Goal: Task Accomplishment & Management: Manage account settings

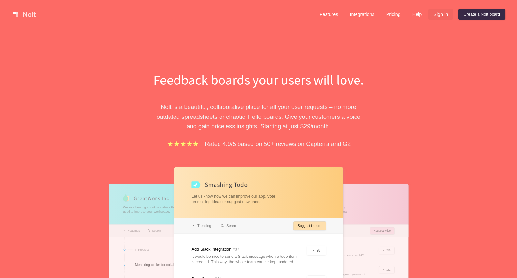
click at [442, 15] on link "Sign in" at bounding box center [440, 14] width 25 height 10
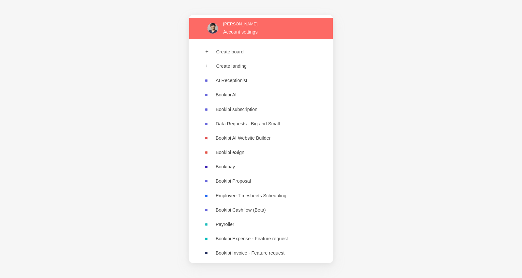
click at [239, 26] on link at bounding box center [260, 28] width 143 height 21
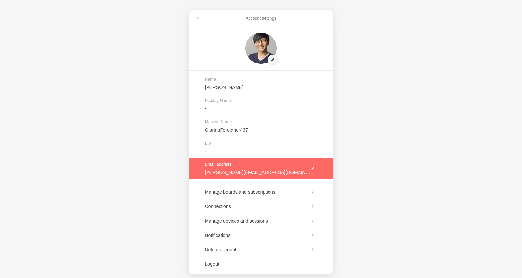
click at [248, 168] on link at bounding box center [260, 168] width 143 height 21
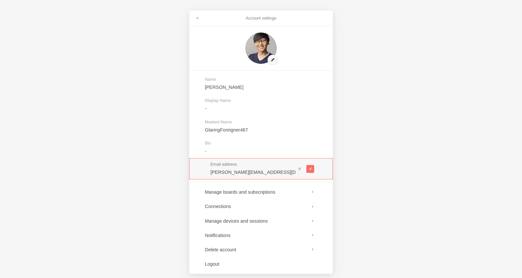
click at [225, 174] on input "[PERSON_NAME][EMAIL_ADDRESS][DOMAIN_NAME]" at bounding box center [252, 172] width 85 height 7
click at [237, 172] on input "[PERSON_NAME][EMAIL_ADDRESS][DOMAIN_NAME]" at bounding box center [252, 172] width 85 height 7
click at [225, 172] on input "[PERSON_NAME][EMAIL_ADDRESS][DOMAIN_NAME]" at bounding box center [252, 172] width 85 height 7
type input "[EMAIL_ADDRESS][DOMAIN_NAME]"
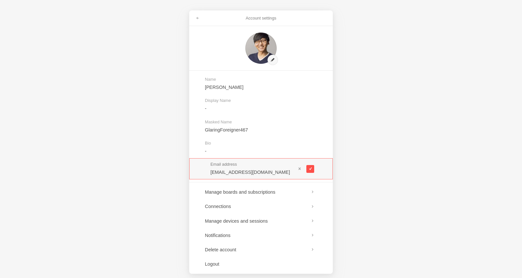
click at [313, 168] on button at bounding box center [310, 169] width 8 height 8
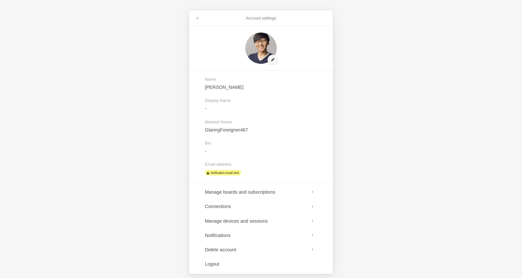
click at [436, 95] on div "Account settings Name [PERSON_NAME] Display Name - Masked Name GlaringForeigner…" at bounding box center [261, 139] width 522 height 278
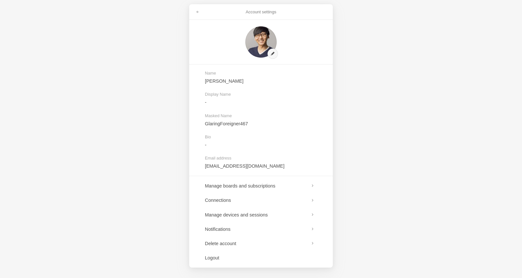
scroll to position [6, 0]
click at [386, 114] on div "Account settings Name [PERSON_NAME] Display Name - Masked Name GlaringForeigner…" at bounding box center [261, 139] width 522 height 278
